Goal: Task Accomplishment & Management: Use online tool/utility

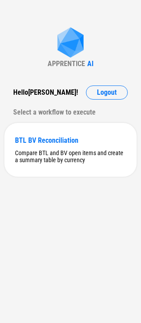
click at [39, 94] on div "Hello Triptee !" at bounding box center [45, 92] width 65 height 14
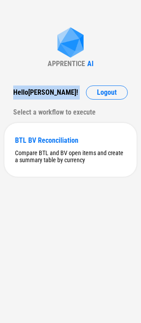
click at [39, 94] on div "Hello Triptee !" at bounding box center [45, 92] width 65 height 14
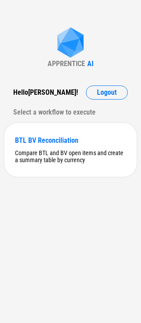
click at [37, 112] on div "Select a workflow to execute" at bounding box center [70, 112] width 115 height 14
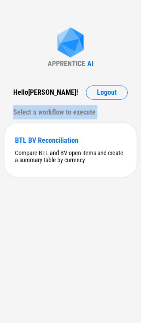
click at [37, 112] on div "Select a workflow to execute" at bounding box center [70, 112] width 115 height 14
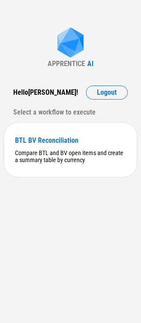
click at [44, 206] on div "APPRENTICE AI Hello Triptee ! Logout Select a workflow to execute BTL BV Reconc…" at bounding box center [70, 161] width 141 height 323
click at [71, 144] on div "BTL BV Reconciliation" at bounding box center [70, 140] width 111 height 8
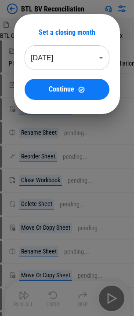
click at [75, 55] on body "BTL BV Reconciliation BTL Open Item 07-2025_09-08-2025 09_52 (1).xlsx Select Di…" at bounding box center [67, 158] width 134 height 316
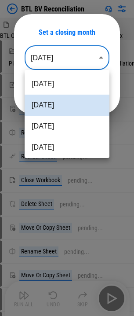
click at [48, 119] on li "Jul 2025" at bounding box center [67, 126] width 85 height 21
type input "********"
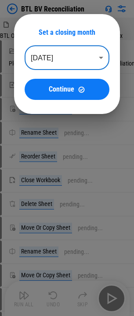
click at [61, 89] on span "Continue" at bounding box center [62, 89] width 26 height 7
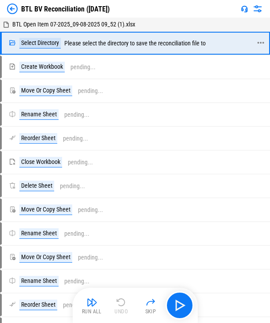
click at [141, 42] on div "Select Directory Please select the directory to save the reconciliation file to" at bounding box center [107, 43] width 197 height 11
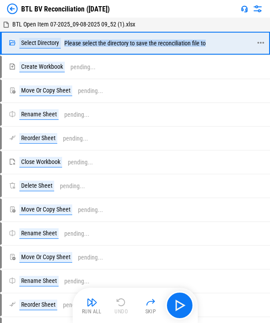
click at [141, 42] on div "Select Directory Please select the directory to save the reconciliation file to" at bounding box center [107, 43] width 197 height 11
click at [110, 44] on div "Select Directory Please select the directory to save the reconciliation file to" at bounding box center [107, 43] width 197 height 11
drag, startPoint x: 110, startPoint y: 44, endPoint x: 207, endPoint y: 45, distance: 96.5
click at [141, 45] on div "Select Directory Please select the directory to save the reconciliation file to" at bounding box center [107, 43] width 197 height 11
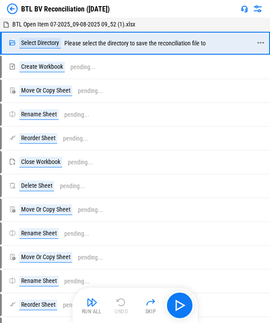
click at [141, 45] on div "Select Directory Please select the directory to save the reconciliation file to" at bounding box center [107, 43] width 197 height 11
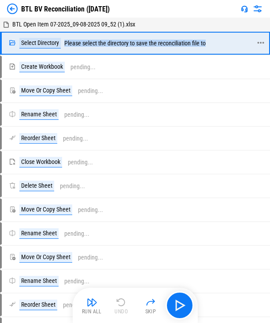
click at [141, 45] on div "Select Directory Please select the directory to save the reconciliation file to" at bounding box center [107, 43] width 197 height 11
click at [141, 50] on div "Select Directory Please select the directory to save the reconciliation file to" at bounding box center [131, 43] width 259 height 21
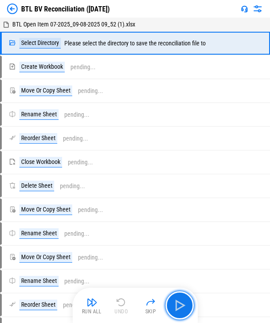
click at [141, 296] on button "button" at bounding box center [180, 305] width 28 height 28
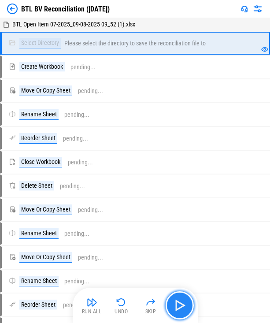
click at [141, 301] on button "button" at bounding box center [180, 305] width 28 height 28
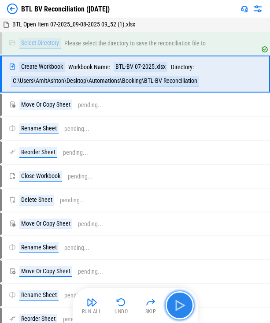
click at [141, 301] on button "button" at bounding box center [180, 305] width 28 height 28
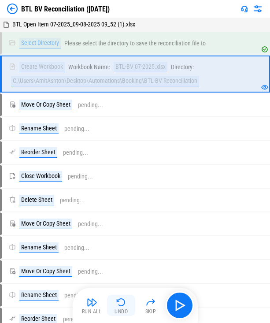
click at [119, 302] on img "button" at bounding box center [121, 302] width 11 height 11
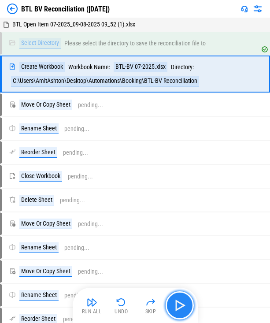
click at [141, 306] on img "button" at bounding box center [180, 305] width 14 height 14
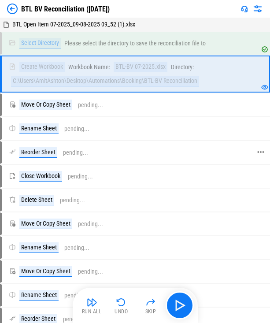
drag, startPoint x: 114, startPoint y: 222, endPoint x: 119, endPoint y: 149, distance: 73.3
click at [114, 222] on div "Move Or Copy Sheet pending..." at bounding box center [130, 224] width 243 height 11
click at [96, 75] on div "Create Workbook Workbook Name: BTL-BV 07-2025.xlsx Directory: C:\Users\AmitAsht…" at bounding box center [130, 74] width 243 height 25
click at [120, 305] on img "button" at bounding box center [121, 302] width 11 height 11
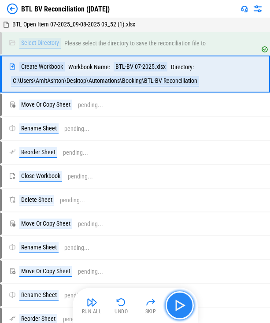
click at [141, 310] on img "button" at bounding box center [180, 305] width 14 height 14
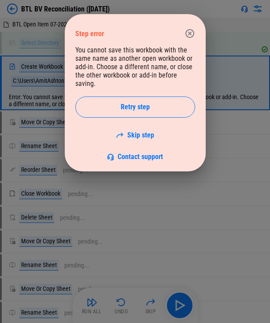
click at [141, 26] on button "button" at bounding box center [190, 34] width 18 height 18
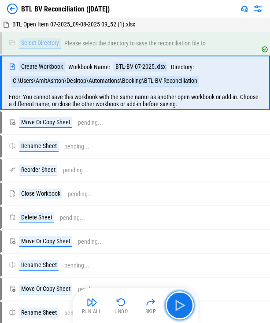
click at [141, 314] on button "button" at bounding box center [180, 305] width 28 height 28
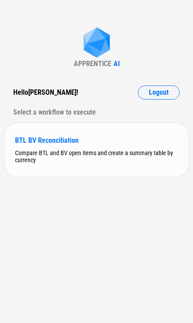
click at [44, 138] on div "BTL BV Reconciliation" at bounding box center [96, 140] width 163 height 8
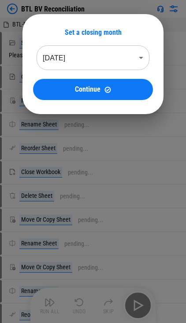
click at [43, 1] on div "Set a closing month Aug 2025 ******** ​ Continue" at bounding box center [93, 64] width 186 height 128
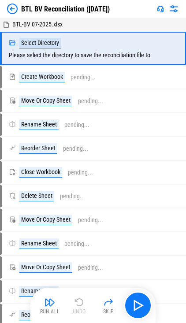
click at [12, 6] on img at bounding box center [12, 9] width 11 height 11
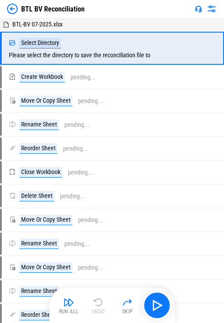
click at [9, 11] on img at bounding box center [12, 9] width 11 height 11
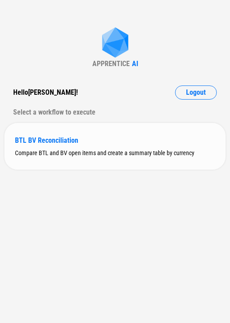
click at [73, 161] on div "BTL BV Reconciliation Compare BTL and BV open items and create a summary table …" at bounding box center [115, 146] width 222 height 47
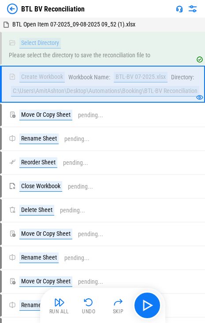
click at [50, 11] on div "BTL BV Reconciliation" at bounding box center [52, 9] width 63 height 8
copy div "BTL BV Reconciliation"
click at [17, 9] on img at bounding box center [12, 9] width 11 height 11
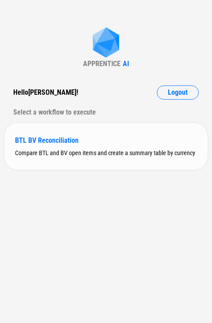
click at [85, 144] on div "BTL BV Reconciliation" at bounding box center [106, 140] width 182 height 8
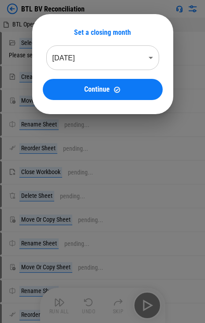
click at [106, 59] on body "BTL BV Reconciliation BTL Open Item 07-2025_09-08-2025 09_52 (1).xlsx Select Di…" at bounding box center [102, 161] width 205 height 323
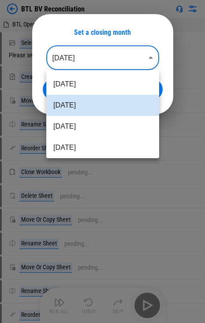
click at [76, 125] on li "Jul 2025" at bounding box center [102, 126] width 113 height 21
type input "********"
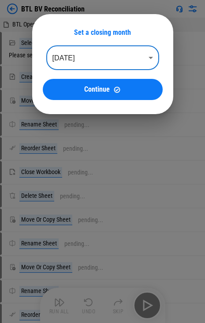
click at [89, 96] on button "Continue" at bounding box center [103, 89] width 120 height 21
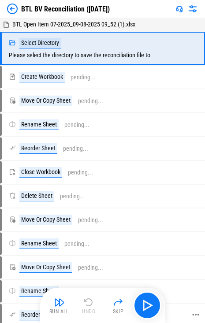
click at [141, 305] on div "Reorder Sheet pending..." at bounding box center [98, 315] width 193 height 21
click at [141, 303] on img "button" at bounding box center [147, 305] width 14 height 14
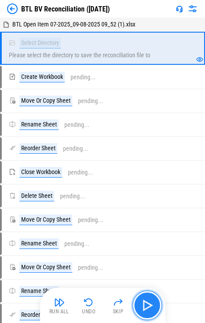
click at [141, 305] on img "button" at bounding box center [147, 305] width 14 height 14
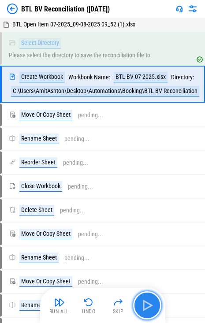
click at [141, 305] on img "button" at bounding box center [147, 305] width 14 height 14
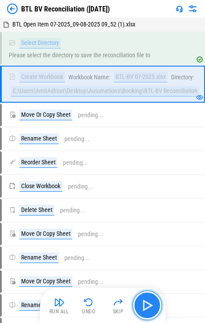
click at [141, 306] on button "button" at bounding box center [147, 305] width 28 height 28
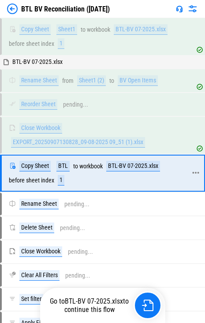
scroll to position [304, 0]
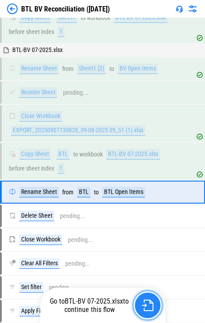
click at [141, 303] on img "button" at bounding box center [147, 305] width 11 height 11
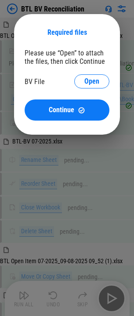
click at [105, 89] on div "BV File Open" at bounding box center [67, 82] width 85 height 16
click at [104, 84] on button "Open" at bounding box center [91, 81] width 35 height 14
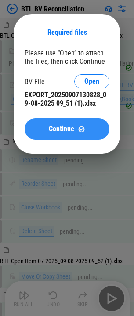
click at [73, 130] on span "Continue" at bounding box center [62, 129] width 26 height 7
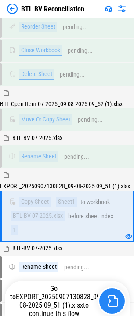
scroll to position [195, 0]
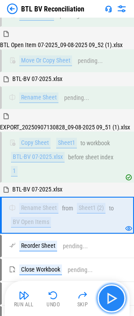
click at [116, 300] on img "button" at bounding box center [112, 299] width 14 height 14
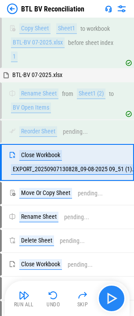
scroll to position [315, 0]
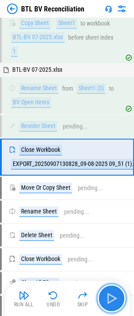
click at [118, 294] on img "button" at bounding box center [112, 299] width 14 height 14
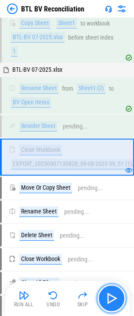
click at [117, 296] on img "button" at bounding box center [112, 299] width 14 height 14
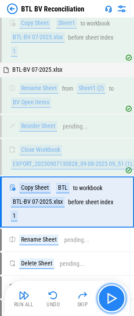
click at [117, 296] on img "button" at bounding box center [112, 299] width 14 height 14
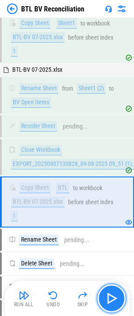
click at [106, 294] on img "button" at bounding box center [112, 299] width 14 height 14
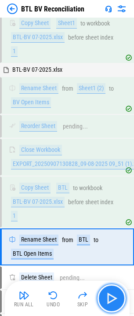
click at [109, 304] on img "button" at bounding box center [112, 299] width 14 height 14
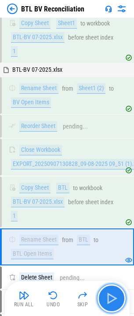
click at [111, 302] on img "button" at bounding box center [112, 299] width 14 height 14
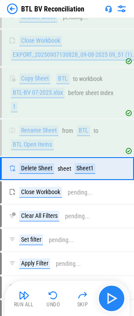
scroll to position [435, 0]
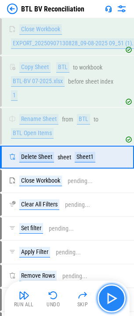
click at [111, 297] on img "button" at bounding box center [112, 299] width 14 height 14
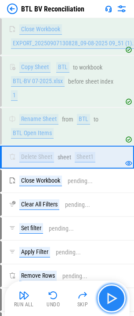
click at [111, 297] on img "button" at bounding box center [112, 299] width 14 height 14
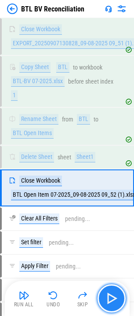
click at [111, 297] on img "button" at bounding box center [112, 299] width 14 height 14
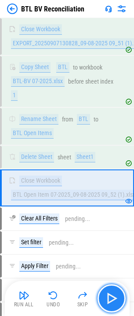
click at [115, 297] on img "button" at bounding box center [112, 299] width 14 height 14
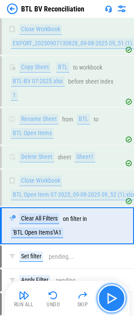
click at [115, 297] on img "button" at bounding box center [112, 299] width 14 height 14
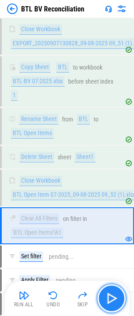
click at [115, 297] on img "button" at bounding box center [112, 299] width 14 height 14
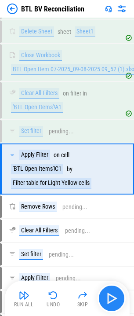
scroll to position [573, 0]
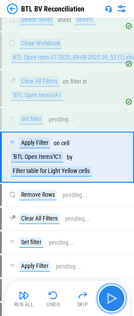
click at [115, 297] on img "button" at bounding box center [112, 299] width 14 height 14
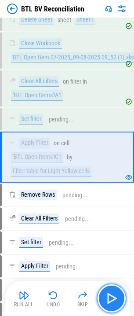
click at [112, 292] on img "button" at bounding box center [112, 299] width 14 height 14
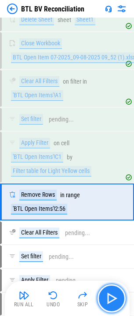
click at [119, 291] on button "button" at bounding box center [112, 299] width 28 height 28
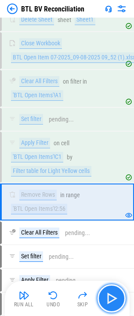
click at [119, 291] on button "button" at bounding box center [112, 299] width 28 height 28
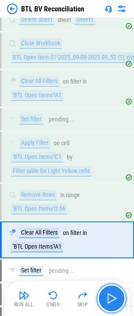
click at [119, 294] on img "button" at bounding box center [112, 299] width 14 height 14
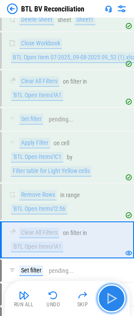
click at [119, 294] on img "button" at bounding box center [112, 299] width 14 height 14
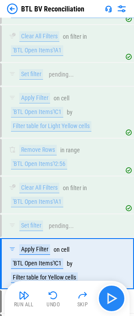
scroll to position [724, 0]
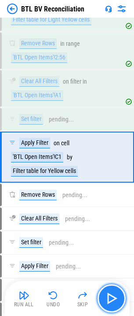
click at [119, 294] on img "button" at bounding box center [112, 299] width 14 height 14
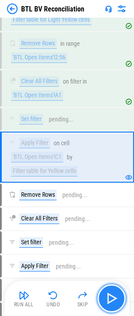
click at [119, 294] on img "button" at bounding box center [112, 299] width 14 height 14
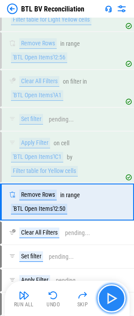
click at [119, 294] on img "button" at bounding box center [112, 299] width 14 height 14
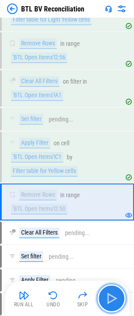
click at [119, 294] on img "button" at bounding box center [112, 299] width 14 height 14
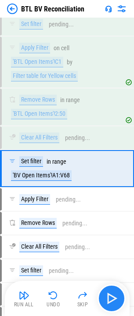
scroll to position [831, 0]
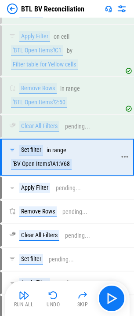
drag, startPoint x: 42, startPoint y: 162, endPoint x: 49, endPoint y: 169, distance: 10.0
click at [42, 162] on div "'BV Open Items'!A1:V68" at bounding box center [41, 164] width 61 height 11
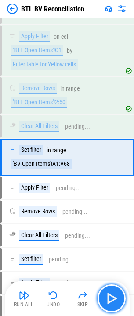
click at [117, 302] on img "button" at bounding box center [112, 299] width 14 height 14
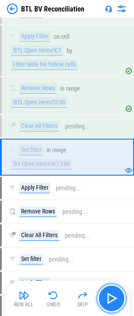
click at [117, 302] on img "button" at bounding box center [112, 299] width 14 height 14
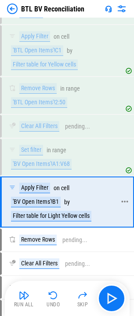
click at [22, 214] on div "Filter table for Light Yellow cells" at bounding box center [51, 216] width 81 height 11
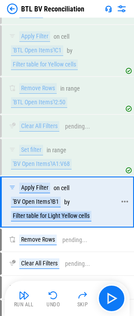
drag, startPoint x: 22, startPoint y: 214, endPoint x: 40, endPoint y: 218, distance: 18.9
click at [25, 217] on div "Filter table for Light Yellow cells" at bounding box center [51, 216] width 81 height 11
click at [48, 218] on div "Filter table for Light Yellow cells" at bounding box center [51, 216] width 81 height 11
drag, startPoint x: 58, startPoint y: 218, endPoint x: 100, endPoint y: 223, distance: 42.1
click at [100, 223] on div "Apply Filter on cell 'BV Open Items'!B1 by Filter table for Light Yellow cells" at bounding box center [63, 202] width 123 height 49
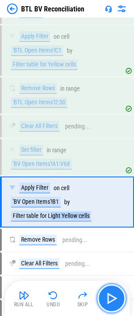
click at [124, 293] on button "button" at bounding box center [112, 299] width 28 height 28
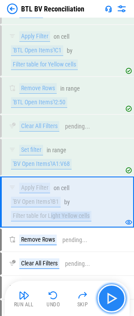
click at [122, 294] on button "button" at bounding box center [112, 299] width 28 height 28
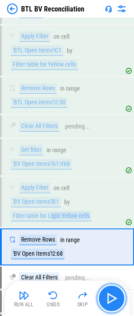
click at [122, 294] on button "button" at bounding box center [112, 299] width 28 height 28
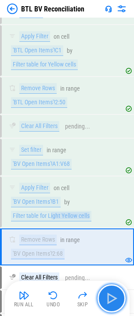
click at [122, 294] on button "button" at bounding box center [112, 299] width 28 height 28
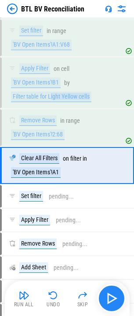
scroll to position [959, 0]
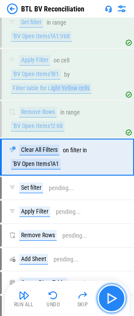
click at [121, 294] on button "button" at bounding box center [112, 299] width 28 height 28
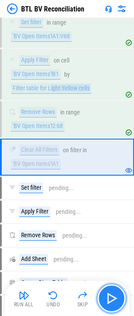
click at [121, 294] on button "button" at bounding box center [112, 299] width 28 height 28
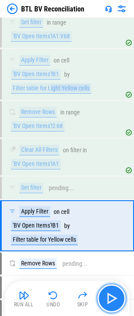
click at [121, 294] on button "button" at bounding box center [112, 299] width 28 height 28
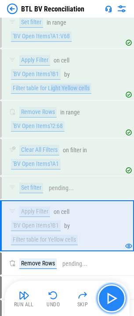
click at [121, 294] on button "button" at bounding box center [112, 299] width 28 height 28
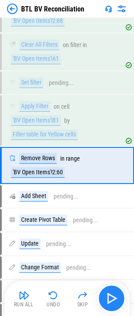
scroll to position [1073, 0]
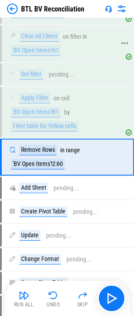
click at [38, 50] on div "'BV Open Items'!A1" at bounding box center [36, 50] width 50 height 11
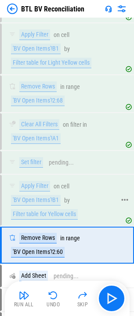
click at [45, 103] on div "'BV Open Items'!2:68" at bounding box center [38, 101] width 54 height 11
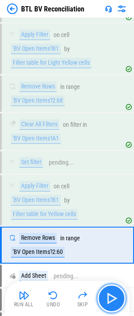
click at [117, 298] on img "button" at bounding box center [112, 299] width 14 height 14
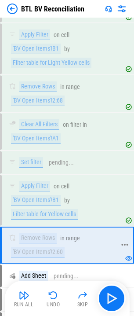
click at [89, 246] on div "Remove Rows in range 'BV Open Items'!2:60" at bounding box center [62, 245] width 107 height 25
click at [56, 249] on div "'BV Open Items'!2:60" at bounding box center [38, 252] width 54 height 11
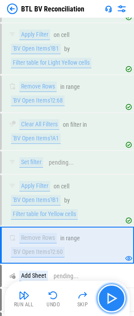
click at [122, 297] on button "button" at bounding box center [112, 299] width 28 height 28
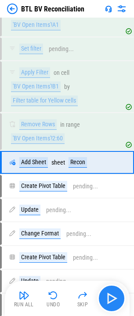
scroll to position [1103, 0]
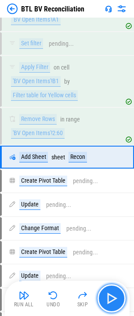
click at [119, 289] on button "button" at bounding box center [112, 299] width 28 height 28
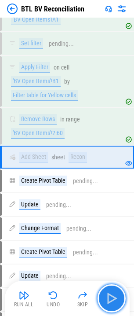
click at [119, 289] on button "button" at bounding box center [112, 299] width 28 height 28
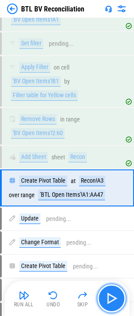
click at [119, 289] on button "button" at bounding box center [112, 299] width 28 height 28
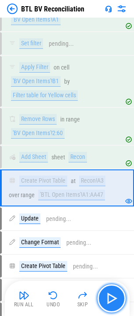
click at [116, 293] on img "button" at bounding box center [112, 299] width 14 height 14
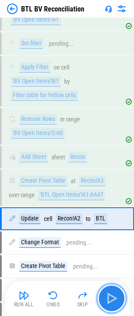
click at [116, 293] on img "button" at bounding box center [112, 299] width 14 height 14
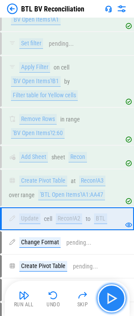
click at [116, 293] on img "button" at bounding box center [112, 299] width 14 height 14
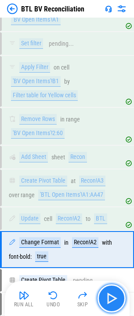
click at [116, 293] on img "button" at bounding box center [112, 299] width 14 height 14
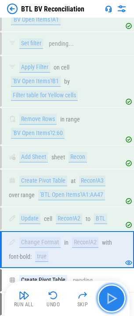
click at [116, 293] on img "button" at bounding box center [112, 299] width 14 height 14
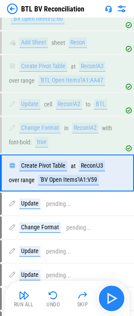
scroll to position [1234, 0]
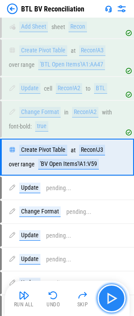
click at [116, 293] on img "button" at bounding box center [112, 299] width 14 height 14
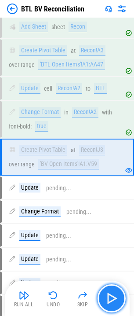
click at [110, 296] on img "button" at bounding box center [112, 299] width 14 height 14
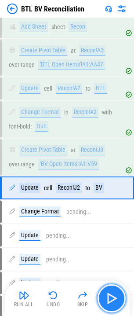
click at [110, 296] on img "button" at bounding box center [112, 299] width 14 height 14
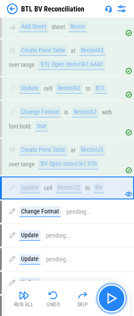
click at [110, 296] on img "button" at bounding box center [112, 299] width 14 height 14
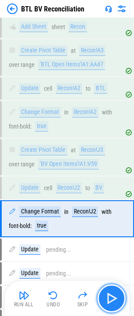
click at [110, 296] on img "button" at bounding box center [112, 299] width 14 height 14
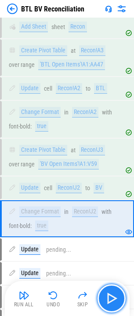
click at [110, 296] on img "button" at bounding box center [112, 299] width 14 height 14
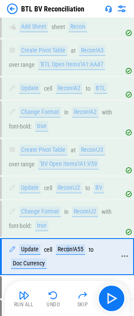
click at [68, 248] on div "Recon!A55" at bounding box center [71, 250] width 30 height 11
click at [103, 262] on div "Update cell Recon!A55 to Doc Currency" at bounding box center [62, 257] width 107 height 25
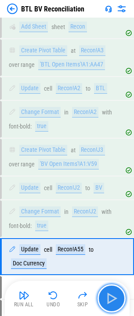
click at [121, 307] on button "button" at bounding box center [112, 299] width 28 height 28
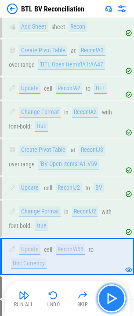
click at [117, 301] on img "button" at bounding box center [112, 299] width 14 height 14
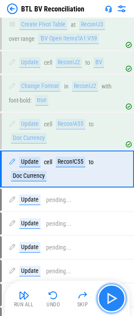
scroll to position [1371, 0]
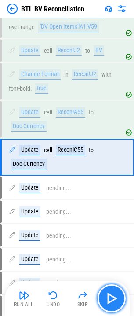
click at [117, 301] on img "button" at bounding box center [112, 299] width 14 height 14
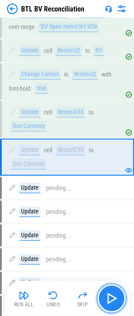
click at [117, 301] on img "button" at bounding box center [112, 299] width 14 height 14
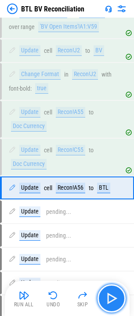
click at [117, 301] on img "button" at bounding box center [112, 299] width 14 height 14
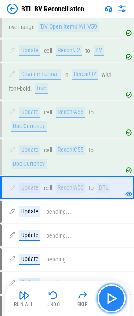
click at [117, 301] on img "button" at bounding box center [112, 299] width 14 height 14
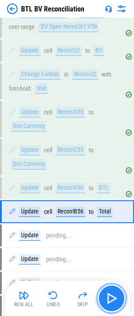
click at [117, 301] on img "button" at bounding box center [112, 299] width 14 height 14
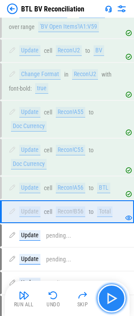
click at [117, 301] on img "button" at bounding box center [112, 299] width 14 height 14
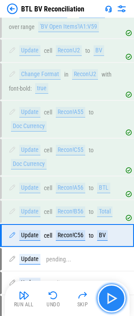
click at [117, 301] on img "button" at bounding box center [112, 299] width 14 height 14
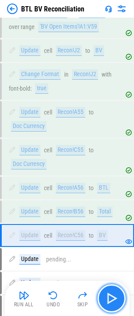
click at [117, 301] on img "button" at bounding box center [112, 299] width 14 height 14
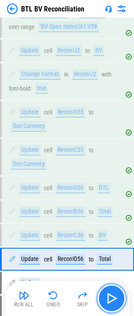
click at [117, 301] on img "button" at bounding box center [112, 299] width 14 height 14
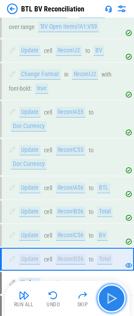
click at [115, 297] on img "button" at bounding box center [112, 299] width 14 height 14
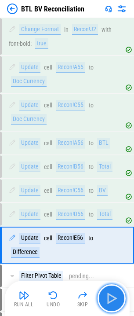
click at [115, 297] on img "button" at bounding box center [112, 299] width 14 height 14
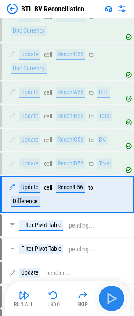
scroll to position [1478, 0]
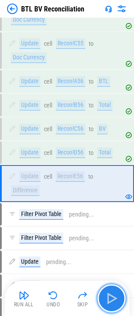
click at [100, 299] on button "button" at bounding box center [112, 299] width 28 height 28
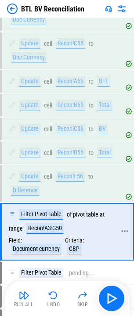
scroll to position [1566, 0]
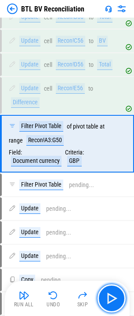
click at [112, 297] on img "button" at bounding box center [112, 299] width 14 height 14
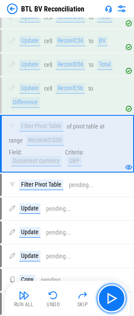
click at [112, 297] on img "button" at bounding box center [112, 299] width 14 height 14
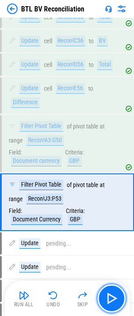
click at [112, 297] on img "button" at bounding box center [112, 299] width 14 height 14
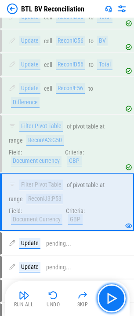
click at [112, 297] on img "button" at bounding box center [112, 299] width 14 height 14
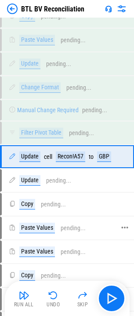
scroll to position [2220, 0]
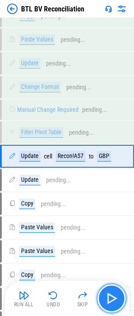
click at [104, 301] on button "button" at bounding box center [112, 299] width 28 height 28
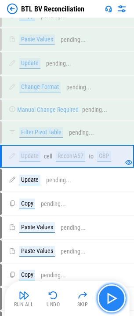
click at [104, 301] on button "button" at bounding box center [112, 299] width 28 height 28
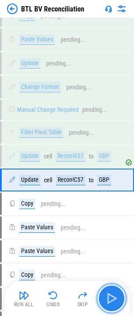
click at [104, 301] on button "button" at bounding box center [112, 299] width 28 height 28
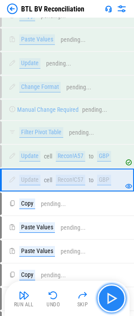
click at [104, 301] on button "button" at bounding box center [112, 299] width 28 height 28
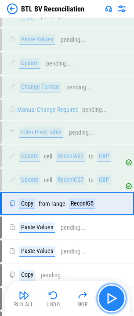
click at [122, 298] on button "button" at bounding box center [112, 299] width 28 height 28
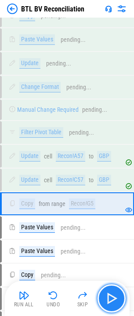
click at [122, 298] on button "button" at bounding box center [112, 299] width 28 height 28
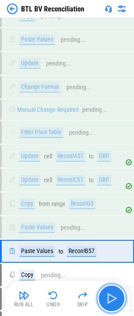
click at [122, 298] on button "button" at bounding box center [112, 299] width 28 height 28
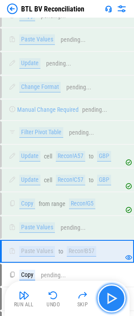
click at [122, 298] on button "button" at bounding box center [112, 299] width 28 height 28
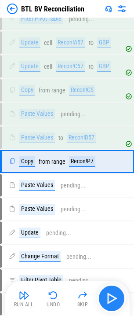
scroll to position [2339, 0]
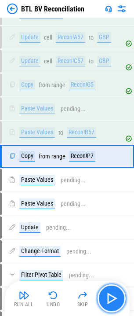
click at [122, 298] on button "button" at bounding box center [112, 299] width 28 height 28
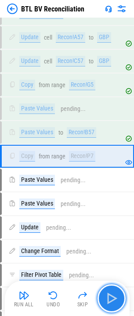
click at [122, 298] on button "button" at bounding box center [112, 299] width 28 height 28
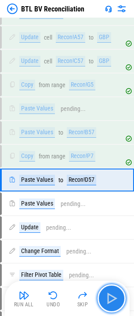
click at [122, 298] on button "button" at bounding box center [112, 299] width 28 height 28
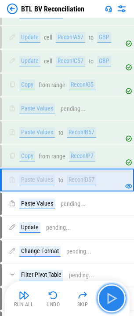
click at [104, 298] on button "button" at bounding box center [112, 299] width 28 height 28
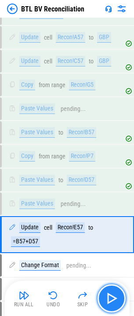
click at [104, 298] on button "button" at bounding box center [112, 299] width 28 height 28
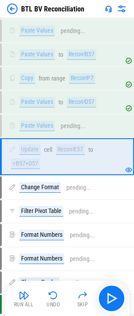
scroll to position [2427, 0]
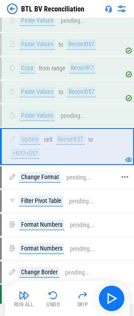
click at [45, 179] on div "Change Format" at bounding box center [39, 177] width 41 height 11
click at [47, 182] on div "Change Format" at bounding box center [39, 177] width 41 height 11
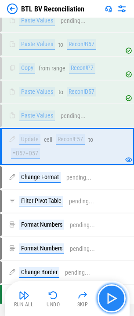
click at [106, 292] on img "button" at bounding box center [112, 299] width 14 height 14
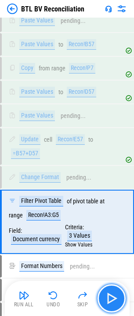
click at [112, 293] on img "button" at bounding box center [112, 299] width 14 height 14
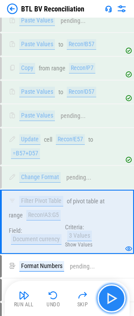
click at [112, 293] on img "button" at bounding box center [112, 299] width 14 height 14
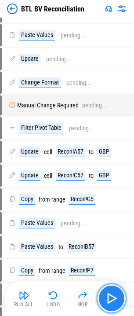
click at [112, 293] on img "button" at bounding box center [112, 299] width 14 height 14
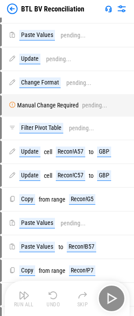
scroll to position [2096, 0]
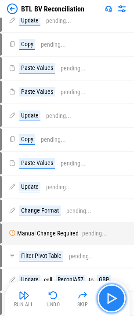
click at [112, 293] on img "button" at bounding box center [112, 299] width 14 height 14
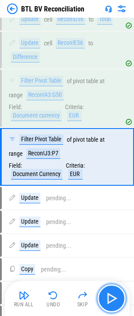
click at [112, 293] on img "button" at bounding box center [112, 299] width 14 height 14
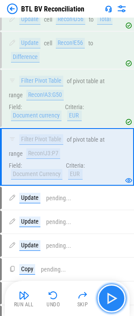
click at [112, 293] on img "button" at bounding box center [112, 299] width 14 height 14
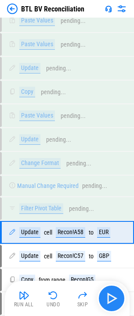
scroll to position [2220, 0]
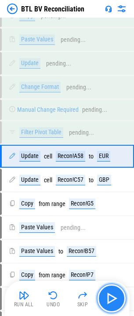
click at [112, 293] on img "button" at bounding box center [112, 299] width 14 height 14
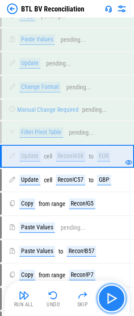
click at [112, 293] on img "button" at bounding box center [112, 299] width 14 height 14
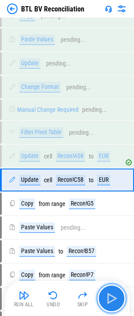
click at [112, 293] on img "button" at bounding box center [112, 299] width 14 height 14
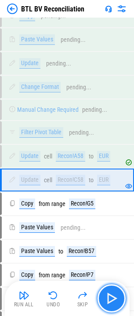
click at [112, 293] on img "button" at bounding box center [112, 299] width 14 height 14
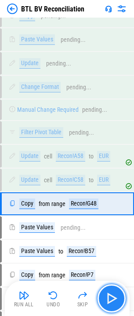
click at [112, 293] on img "button" at bounding box center [112, 299] width 14 height 14
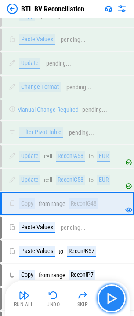
click at [112, 293] on img "button" at bounding box center [112, 299] width 14 height 14
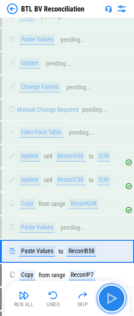
click at [112, 293] on img "button" at bounding box center [112, 299] width 14 height 14
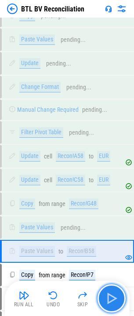
click at [112, 293] on img "button" at bounding box center [112, 299] width 14 height 14
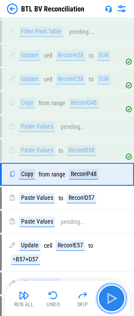
click at [112, 293] on img "button" at bounding box center [112, 299] width 14 height 14
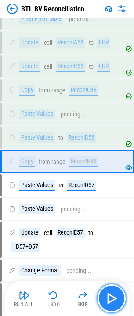
click at [112, 293] on img "button" at bounding box center [112, 299] width 14 height 14
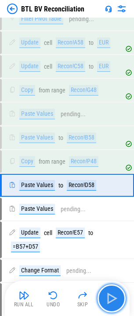
click at [112, 293] on img "button" at bounding box center [112, 299] width 14 height 14
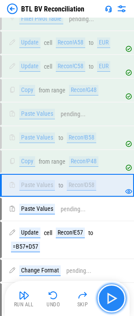
click at [112, 293] on img "button" at bounding box center [112, 299] width 14 height 14
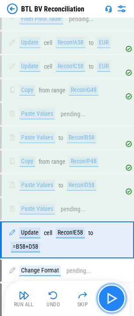
click at [112, 293] on img "button" at bounding box center [112, 299] width 14 height 14
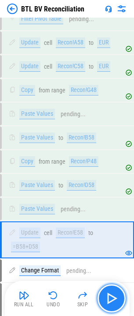
click at [112, 293] on img "button" at bounding box center [112, 299] width 14 height 14
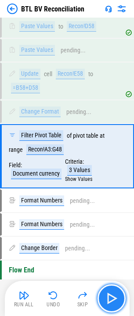
click at [112, 293] on img "button" at bounding box center [112, 299] width 14 height 14
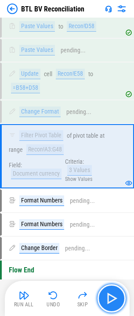
click at [112, 293] on img "button" at bounding box center [112, 299] width 14 height 14
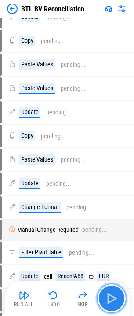
click at [112, 293] on img "button" at bounding box center [112, 299] width 14 height 14
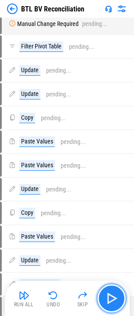
click at [112, 293] on img "button" at bounding box center [112, 299] width 14 height 14
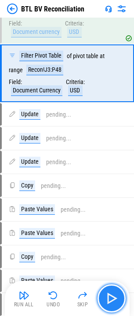
click at [112, 293] on img "button" at bounding box center [112, 299] width 14 height 14
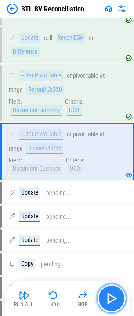
click at [112, 293] on img "button" at bounding box center [112, 299] width 14 height 14
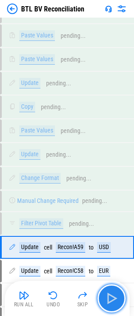
click at [112, 293] on img "button" at bounding box center [112, 299] width 14 height 14
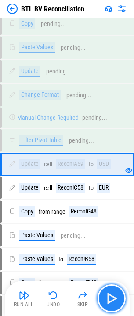
click at [112, 293] on img "button" at bounding box center [112, 299] width 14 height 14
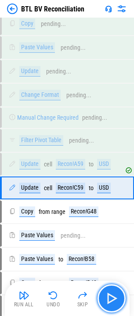
click at [112, 293] on img "button" at bounding box center [112, 299] width 14 height 14
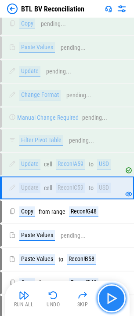
click at [112, 293] on img "button" at bounding box center [112, 299] width 14 height 14
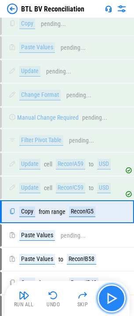
click at [112, 293] on img "button" at bounding box center [112, 299] width 14 height 14
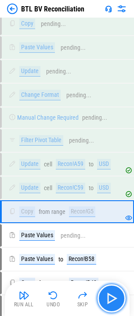
click at [112, 293] on img "button" at bounding box center [112, 299] width 14 height 14
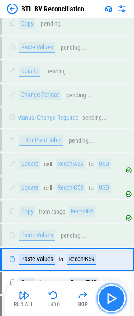
click at [112, 293] on img "button" at bounding box center [112, 299] width 14 height 14
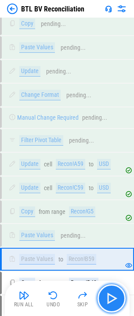
click at [112, 293] on img "button" at bounding box center [112, 299] width 14 height 14
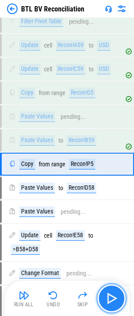
scroll to position [2339, 0]
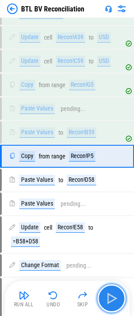
click at [112, 293] on img "button" at bounding box center [112, 299] width 14 height 14
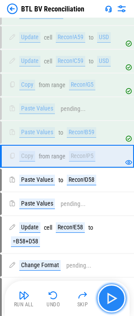
click at [112, 293] on img "button" at bounding box center [112, 299] width 14 height 14
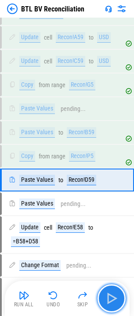
click at [112, 293] on img "button" at bounding box center [112, 299] width 14 height 14
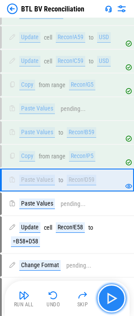
click at [112, 293] on img "button" at bounding box center [112, 299] width 14 height 14
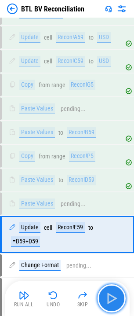
click at [112, 293] on img "button" at bounding box center [112, 299] width 14 height 14
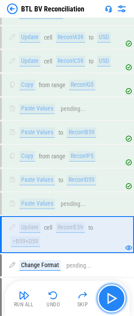
click at [112, 293] on img "button" at bounding box center [112, 299] width 14 height 14
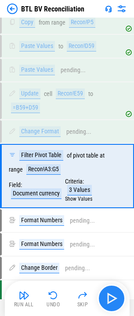
scroll to position [2493, 0]
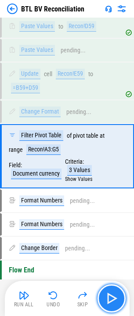
click at [112, 293] on img "button" at bounding box center [112, 299] width 14 height 14
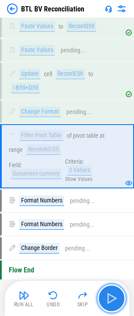
click at [112, 293] on img "button" at bounding box center [112, 299] width 14 height 14
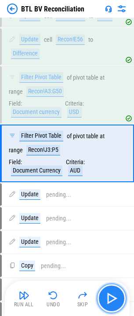
click at [112, 293] on img "button" at bounding box center [112, 299] width 14 height 14
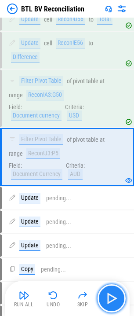
click at [109, 302] on img "button" at bounding box center [112, 299] width 14 height 14
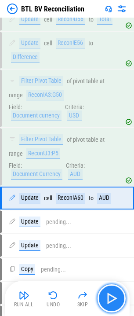
click at [114, 296] on img "button" at bounding box center [112, 299] width 14 height 14
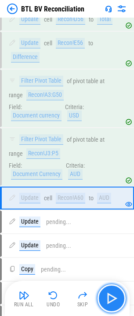
click at [114, 296] on img "button" at bounding box center [112, 299] width 14 height 14
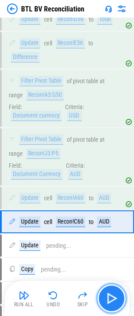
click at [114, 296] on img "button" at bounding box center [112, 299] width 14 height 14
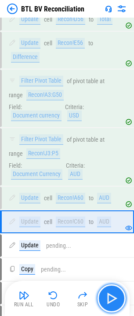
click at [114, 296] on img "button" at bounding box center [112, 299] width 14 height 14
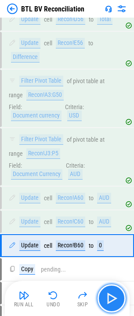
click at [114, 296] on img "button" at bounding box center [112, 299] width 14 height 14
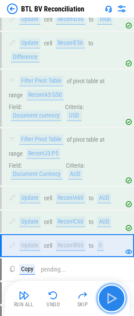
click at [114, 296] on img "button" at bounding box center [112, 299] width 14 height 14
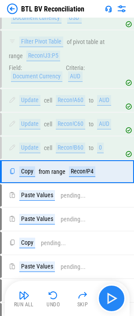
scroll to position [1724, 0]
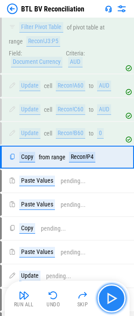
click at [114, 296] on img "button" at bounding box center [112, 299] width 14 height 14
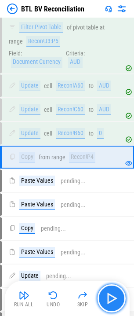
click at [114, 296] on img "button" at bounding box center [112, 299] width 14 height 14
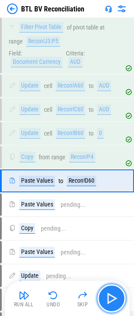
click at [114, 296] on img "button" at bounding box center [112, 299] width 14 height 14
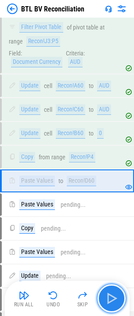
click at [114, 296] on img "button" at bounding box center [112, 299] width 14 height 14
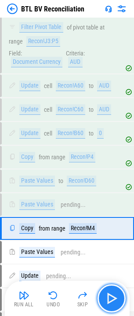
click at [114, 296] on img "button" at bounding box center [112, 299] width 14 height 14
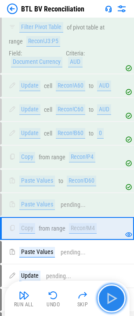
click at [114, 296] on img "button" at bounding box center [112, 299] width 14 height 14
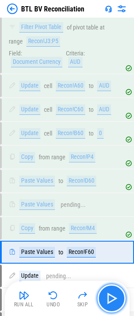
click at [109, 292] on img "button" at bounding box center [112, 299] width 14 height 14
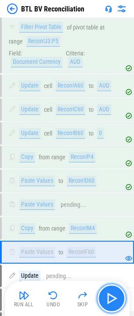
click at [111, 293] on img "button" at bounding box center [112, 299] width 14 height 14
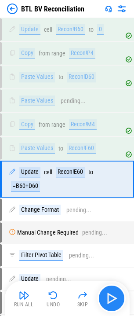
scroll to position [1850, 0]
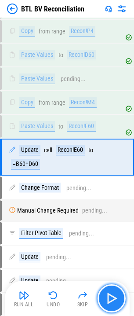
click at [111, 293] on img "button" at bounding box center [112, 299] width 14 height 14
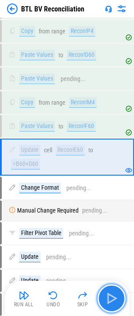
click at [110, 292] on img "button" at bounding box center [112, 299] width 14 height 14
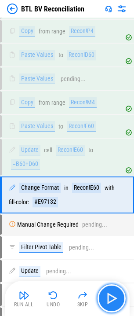
click at [110, 292] on img "button" at bounding box center [112, 299] width 14 height 14
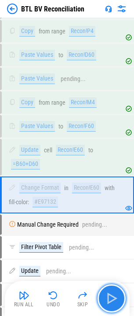
click at [112, 305] on img "button" at bounding box center [112, 299] width 14 height 14
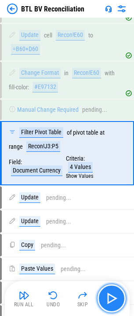
click at [111, 303] on img "button" at bounding box center [112, 299] width 14 height 14
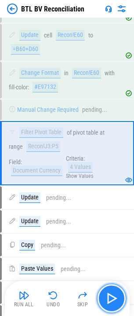
click at [111, 303] on img "button" at bounding box center [112, 299] width 14 height 14
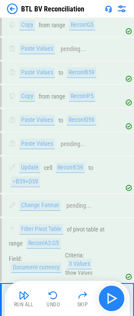
scroll to position [2600, 0]
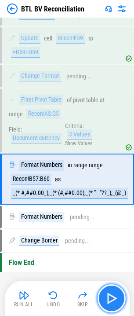
click at [119, 306] on button "button" at bounding box center [112, 299] width 28 height 28
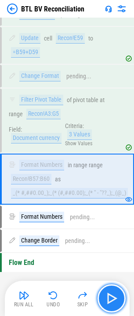
click at [115, 303] on img "button" at bounding box center [112, 299] width 14 height 14
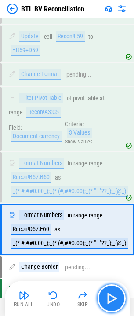
click at [115, 303] on img "button" at bounding box center [112, 299] width 14 height 14
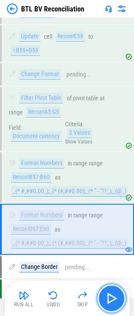
click at [115, 303] on img "button" at bounding box center [112, 299] width 14 height 14
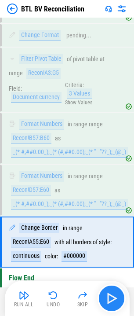
scroll to position [2656, 0]
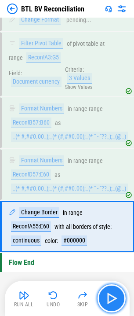
click at [115, 302] on img "button" at bounding box center [112, 299] width 14 height 14
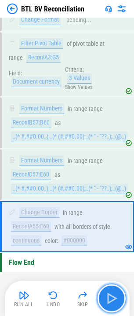
click at [114, 301] on img "button" at bounding box center [112, 299] width 14 height 14
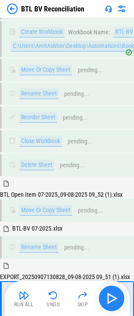
scroll to position [195, 0]
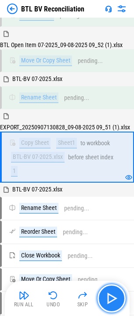
click at [119, 293] on img "button" at bounding box center [112, 299] width 14 height 14
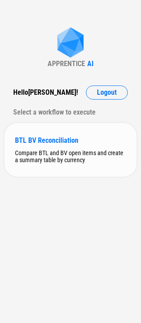
click at [52, 144] on div "BTL BV Reconciliation" at bounding box center [70, 140] width 111 height 8
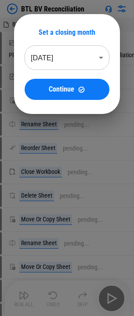
click at [45, 2] on div "Set a closing month [DATE] ******** ​ Continue" at bounding box center [67, 64] width 134 height 128
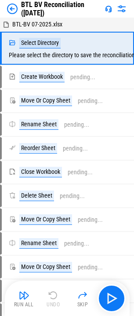
click at [5, 11] on div "BTL BV Reconciliation ([DATE])" at bounding box center [67, 9] width 134 height 18
click at [14, 9] on img at bounding box center [12, 9] width 11 height 11
